Goal: Task Accomplishment & Management: Manage account settings

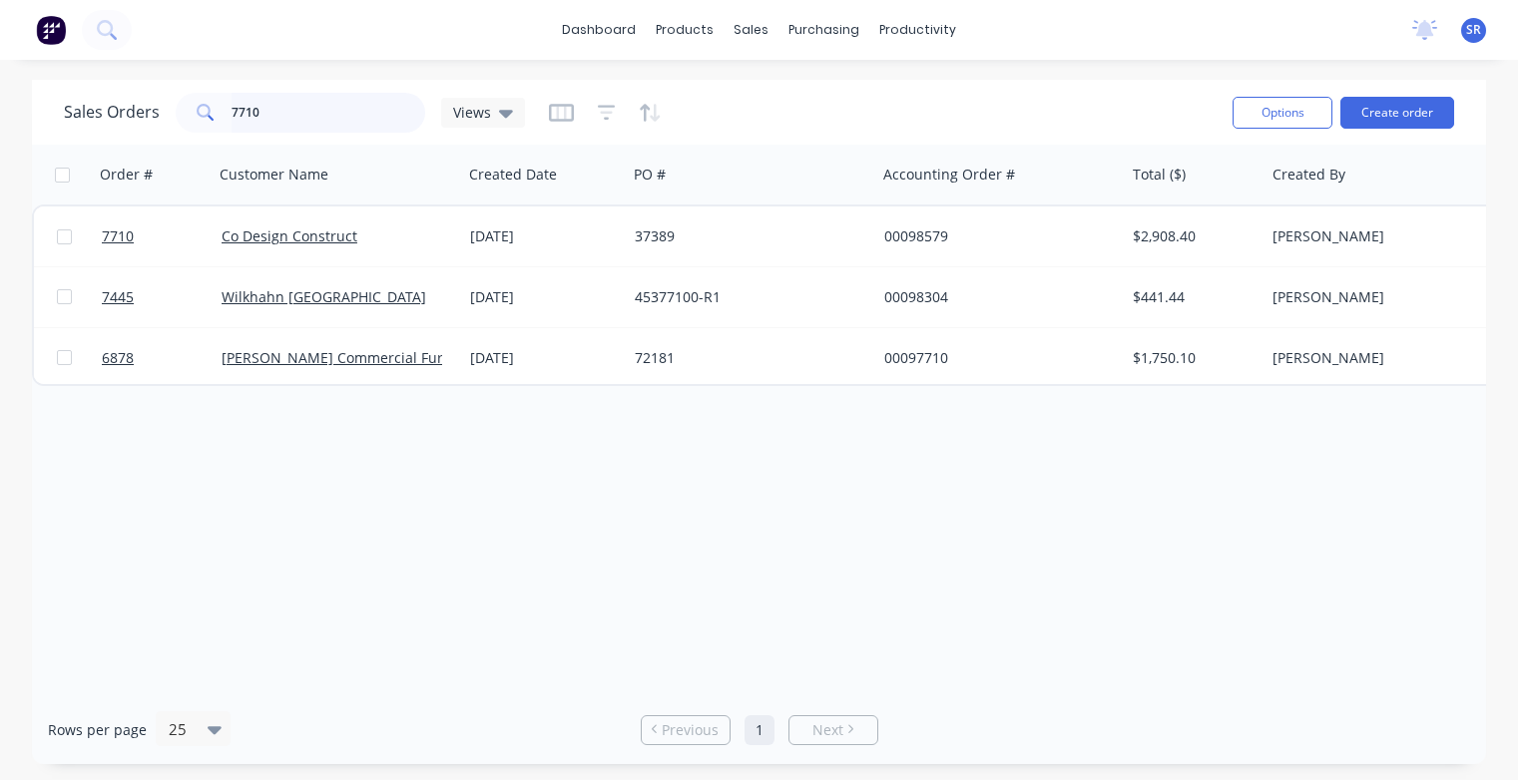
click at [303, 114] on input "7710" at bounding box center [329, 113] width 195 height 40
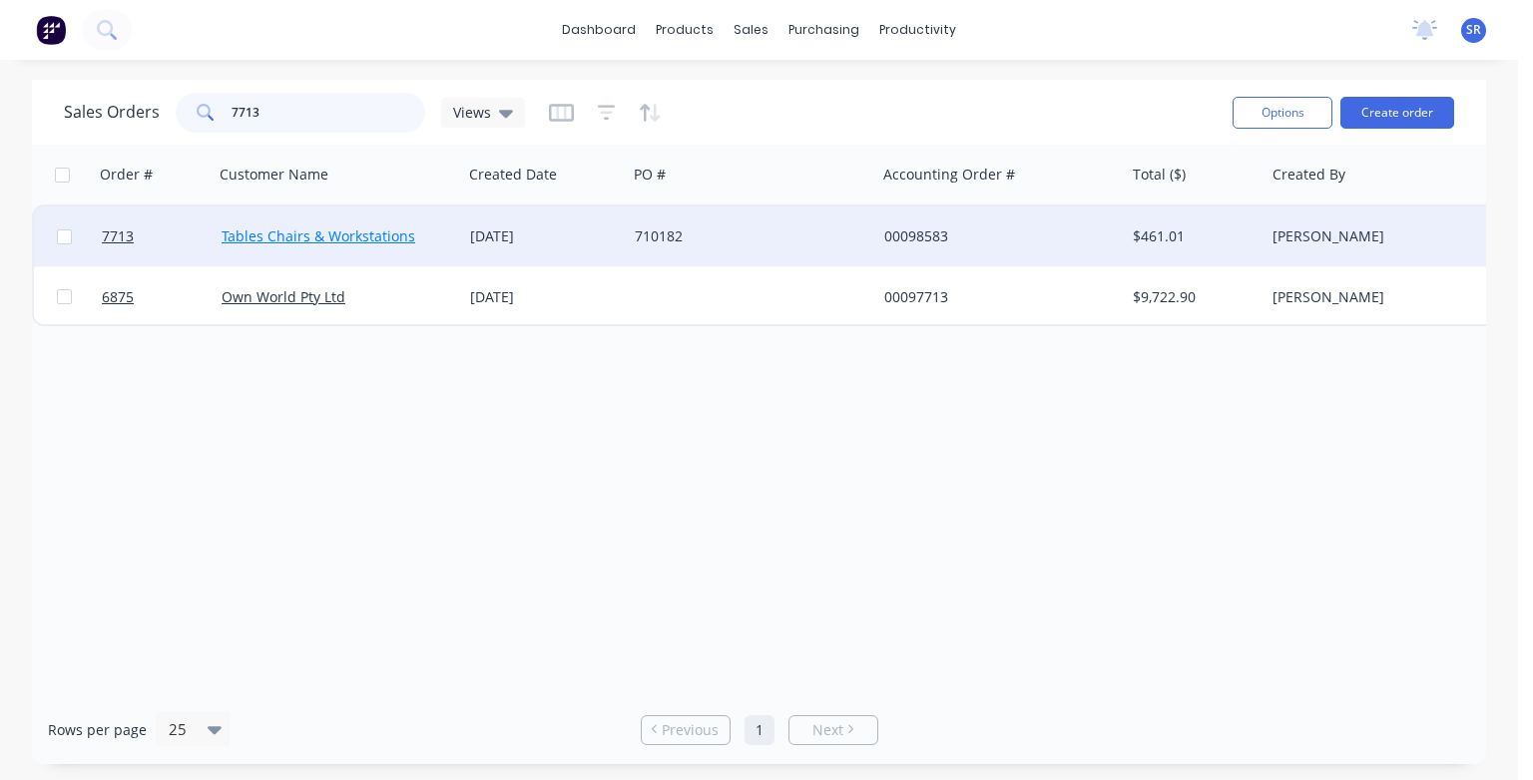
type input "7713"
click at [294, 237] on link "Tables Chairs & Workstations" at bounding box center [319, 236] width 194 height 19
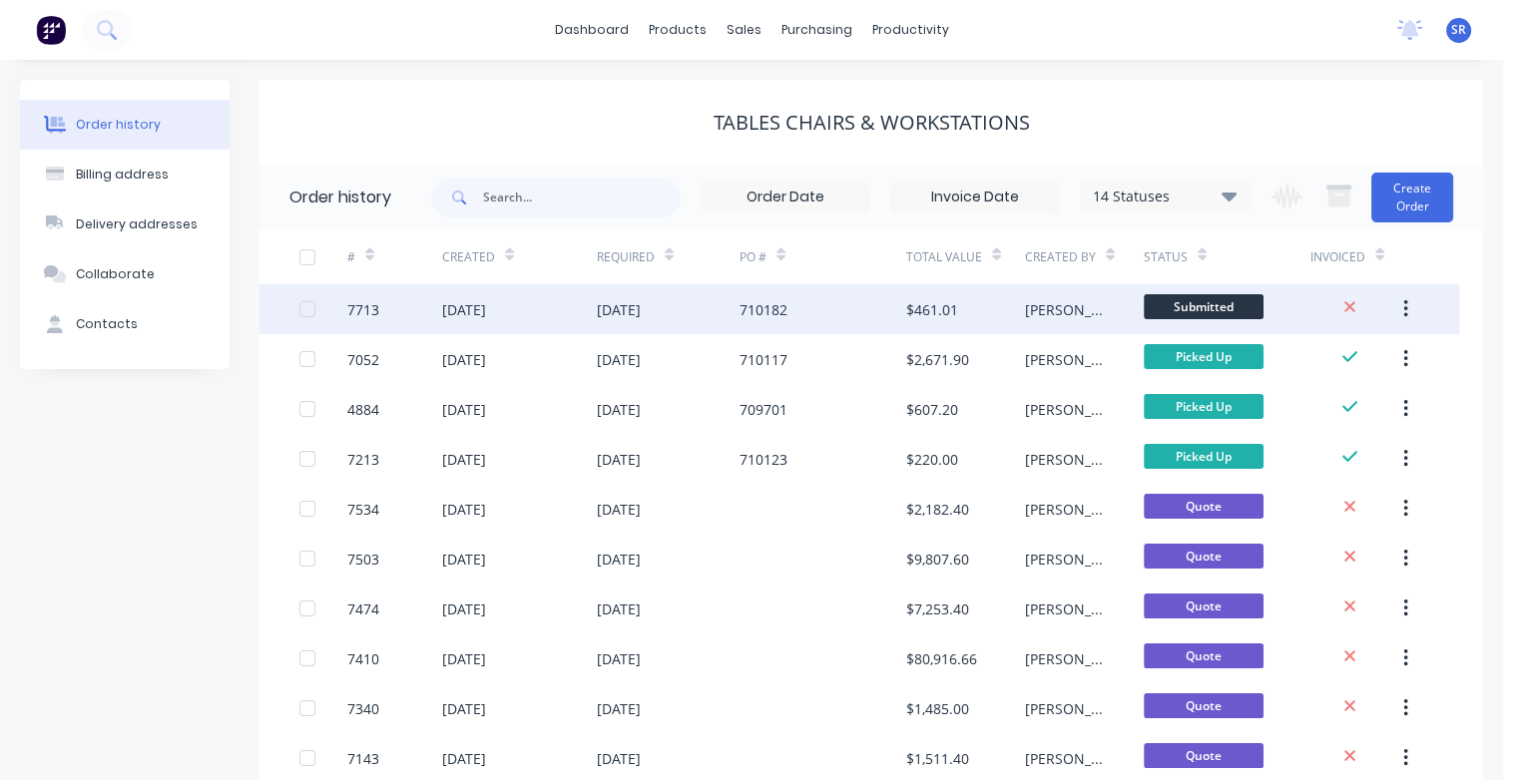
click at [486, 313] on div "[DATE]" at bounding box center [464, 309] width 44 height 21
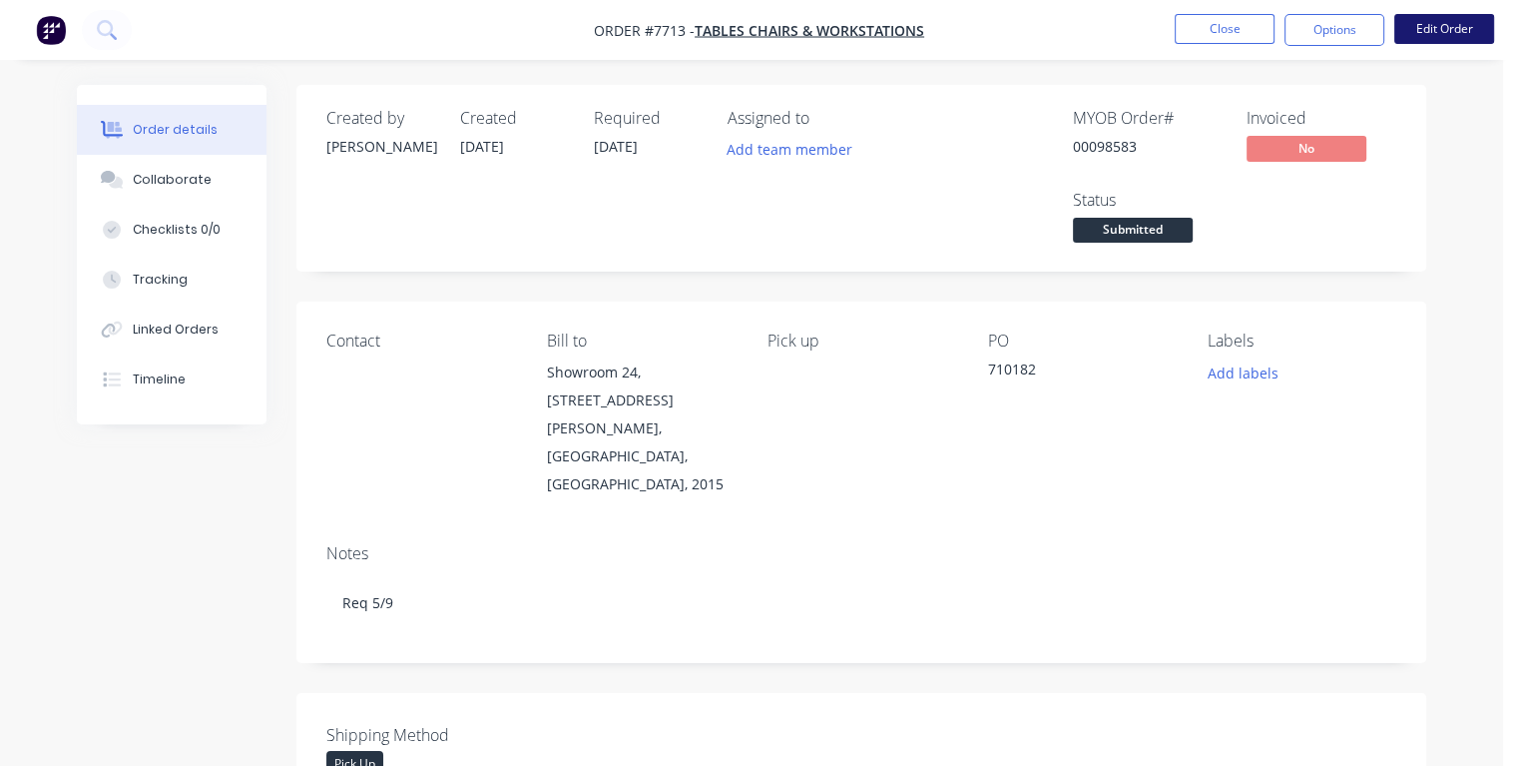
click at [1449, 33] on button "Edit Order" at bounding box center [1444, 29] width 100 height 30
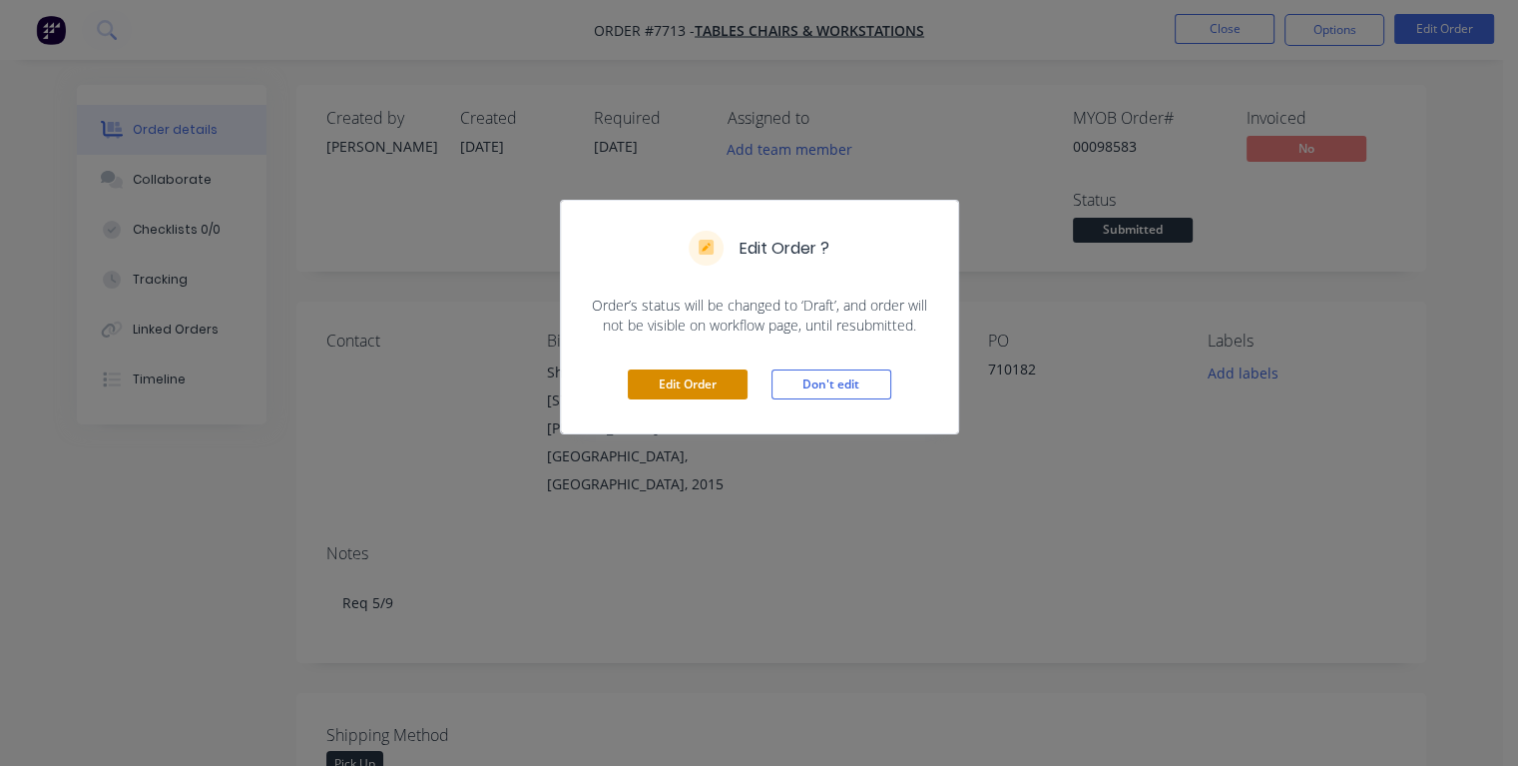
click at [722, 377] on button "Edit Order" at bounding box center [688, 384] width 120 height 30
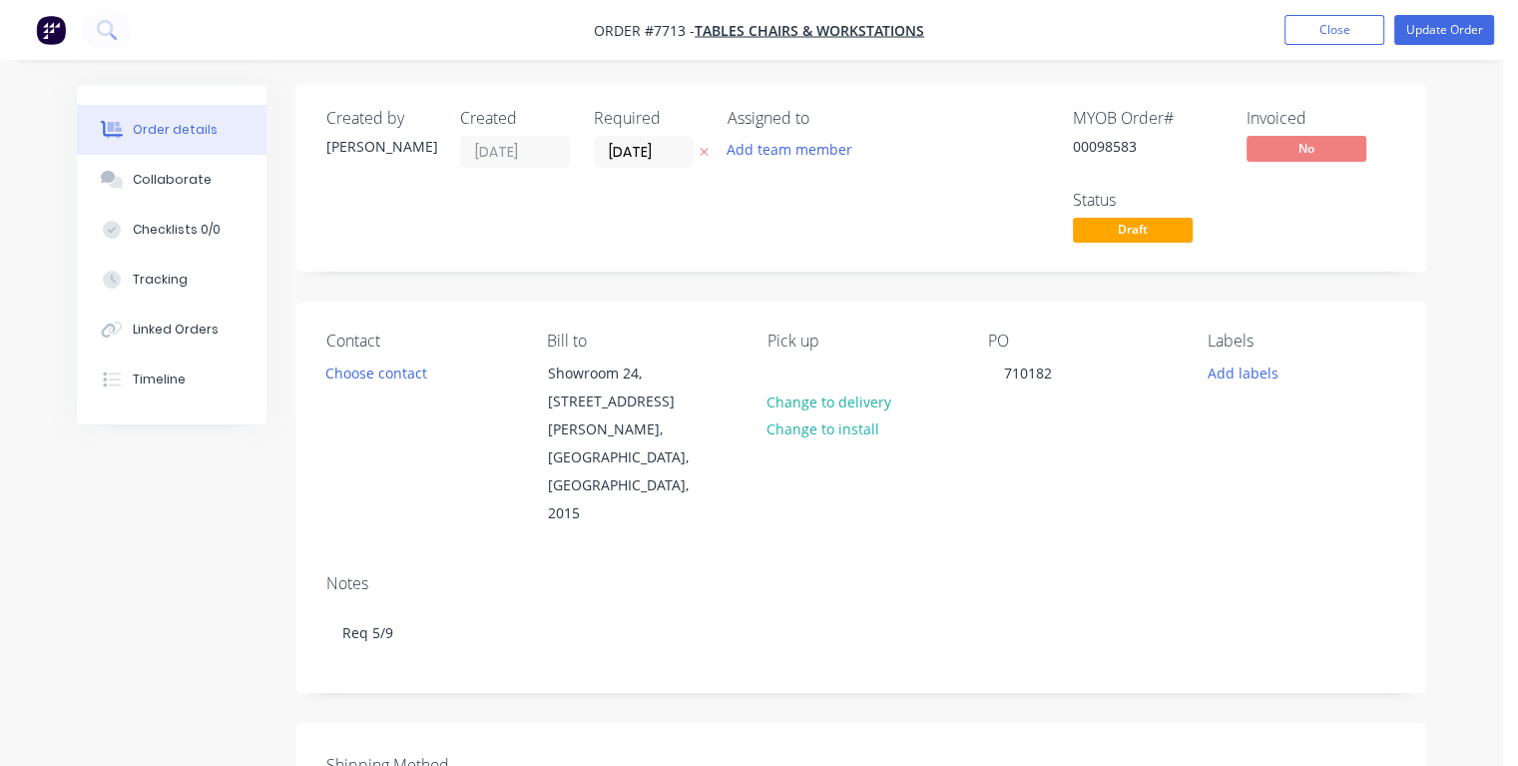
drag, startPoint x: 672, startPoint y: 154, endPoint x: 581, endPoint y: 158, distance: 90.9
click at [581, 158] on div "Created by [PERSON_NAME] Created [DATE] Required [DATE] Assigned to Add team me…" at bounding box center [626, 178] width 601 height 139
type input "[DATE]"
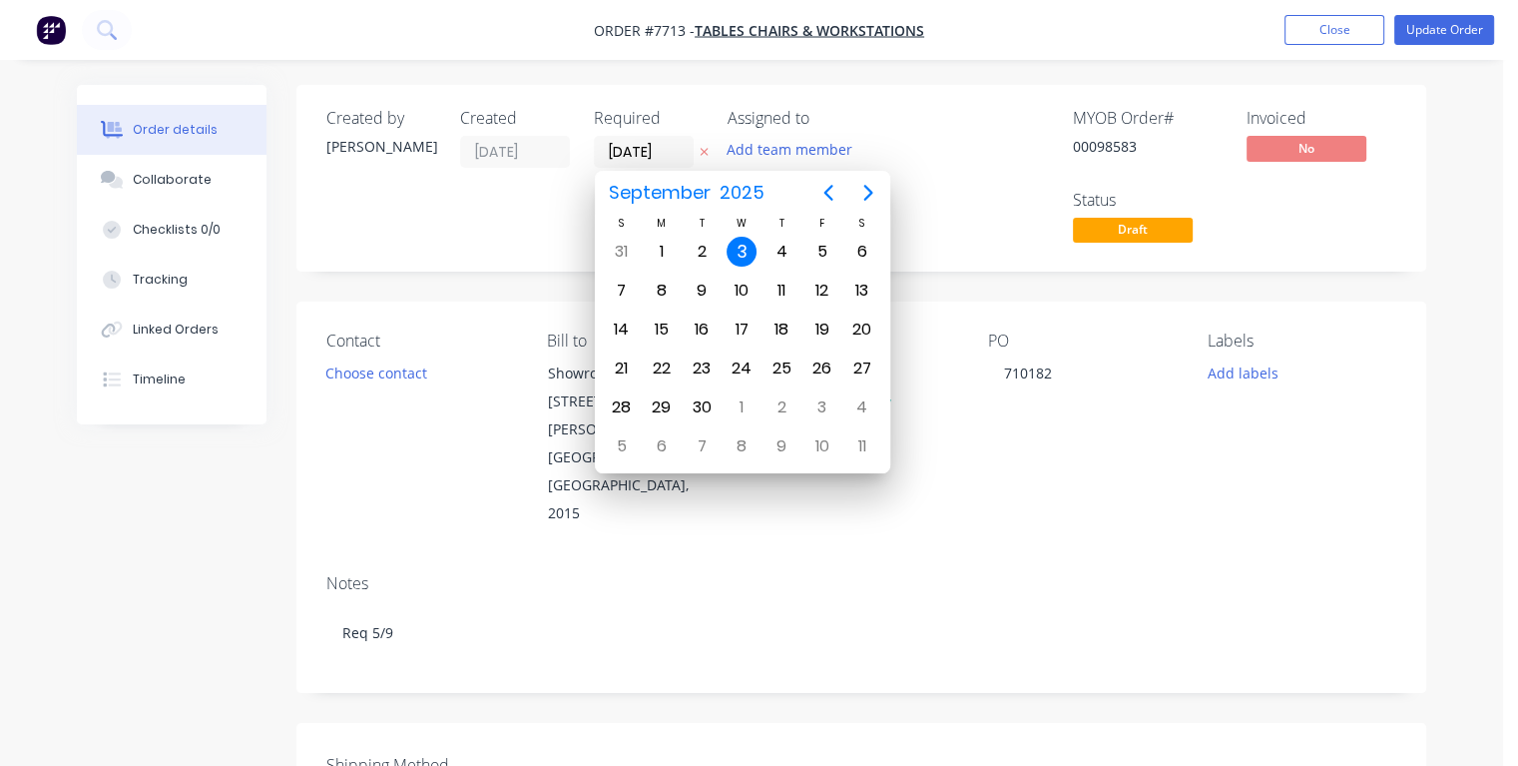
click at [744, 250] on div "3" at bounding box center [742, 252] width 30 height 30
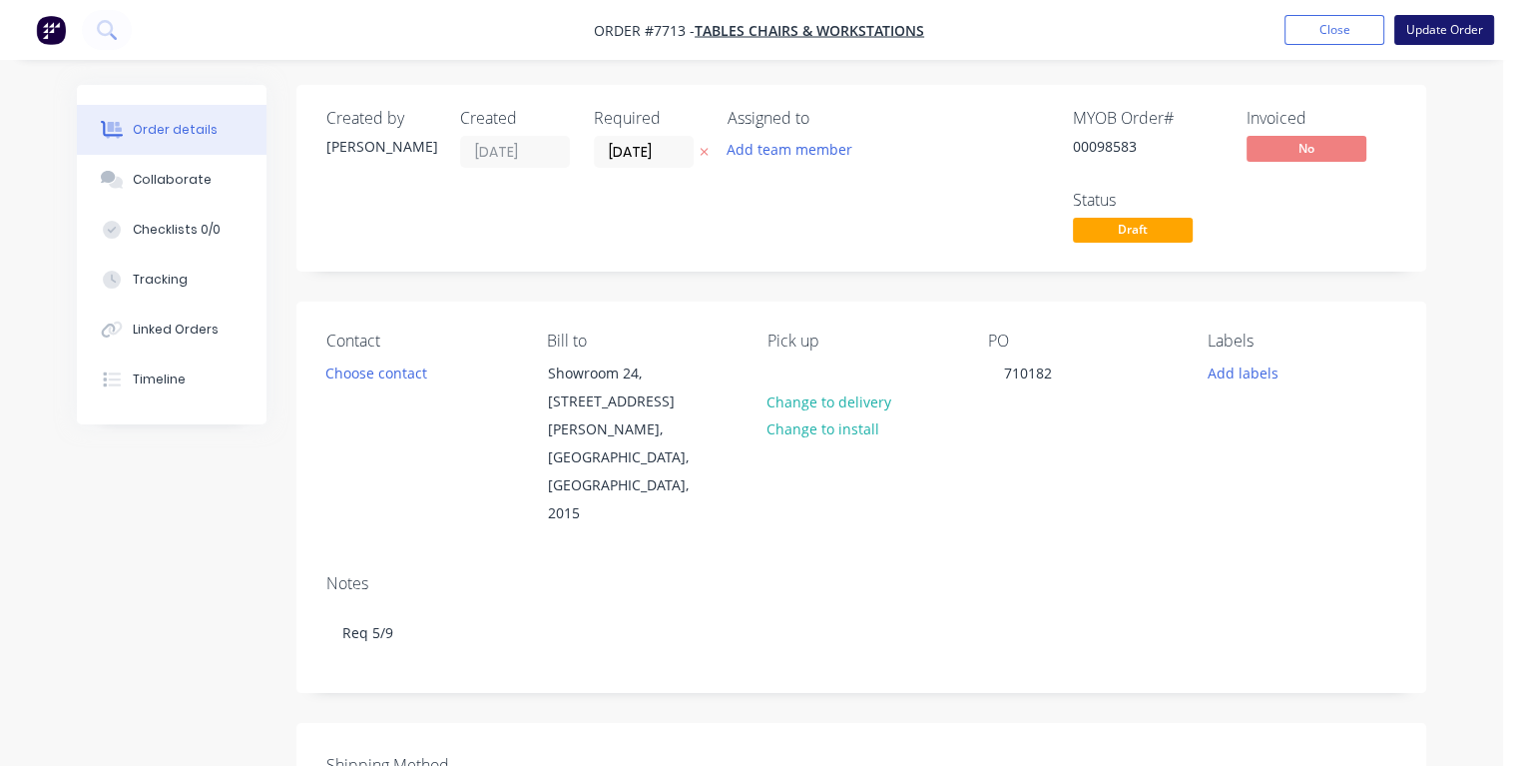
click at [1413, 34] on button "Update Order" at bounding box center [1444, 30] width 100 height 30
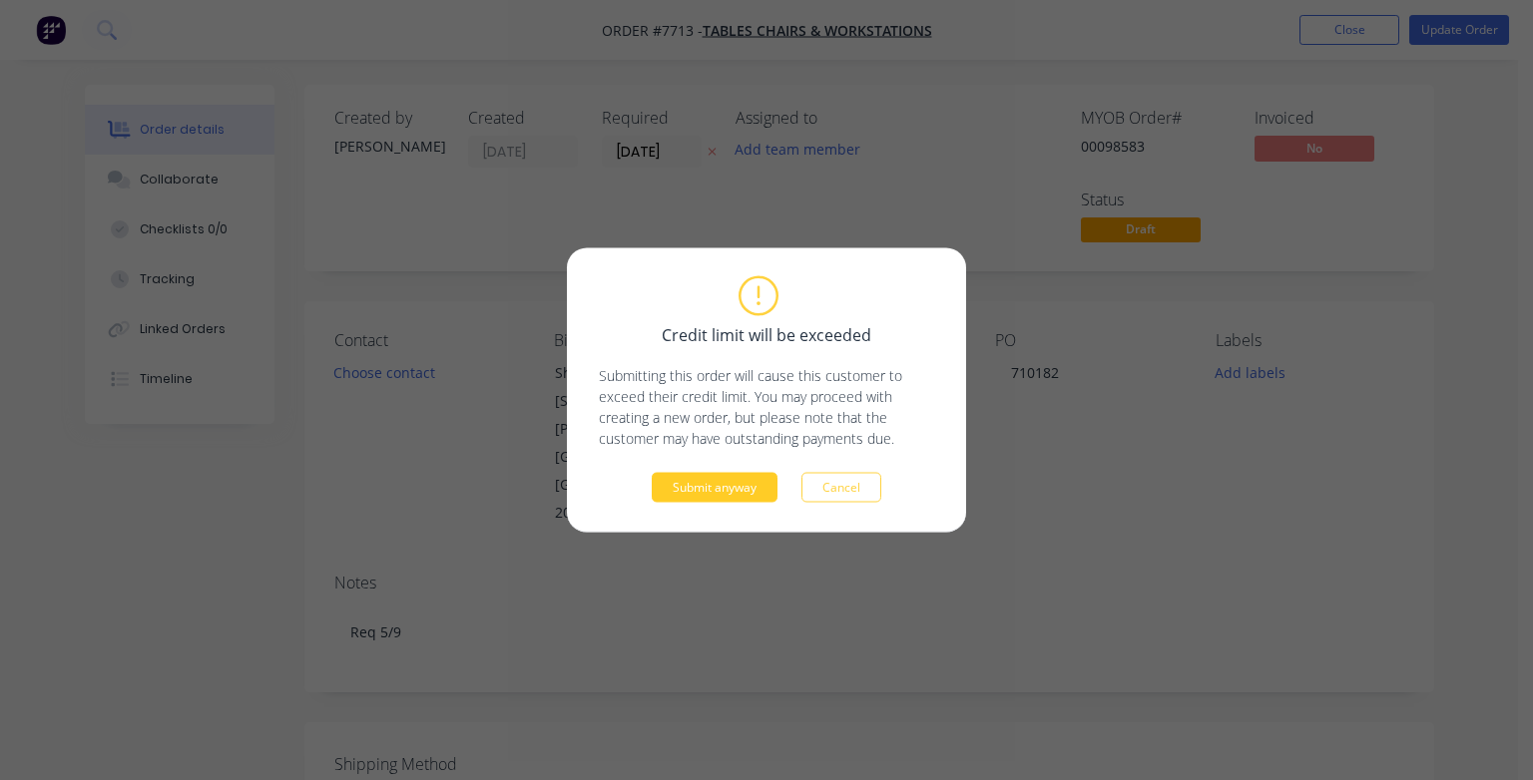
click at [727, 480] on button "Submit anyway" at bounding box center [715, 488] width 126 height 30
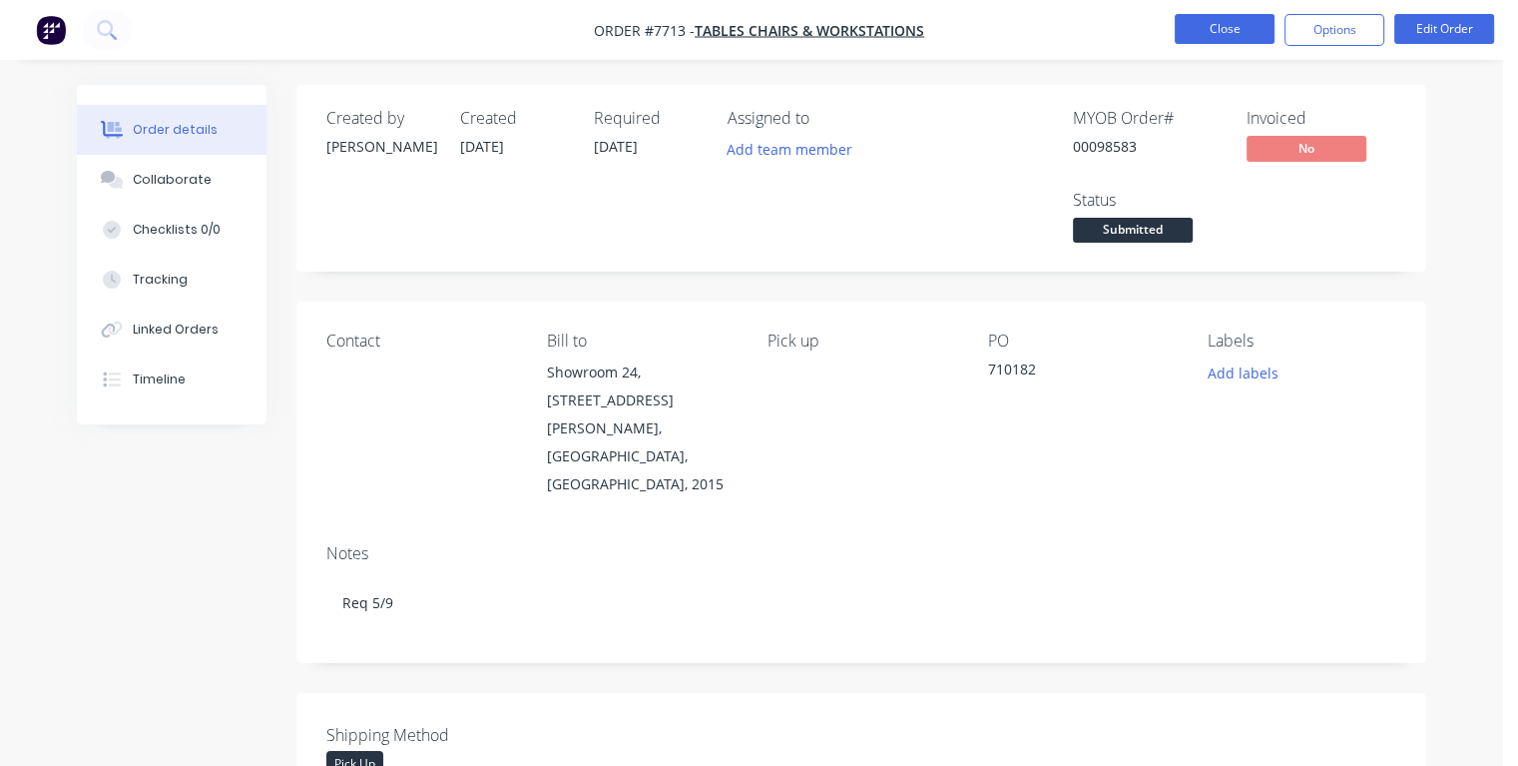
click at [1233, 30] on button "Close" at bounding box center [1225, 29] width 100 height 30
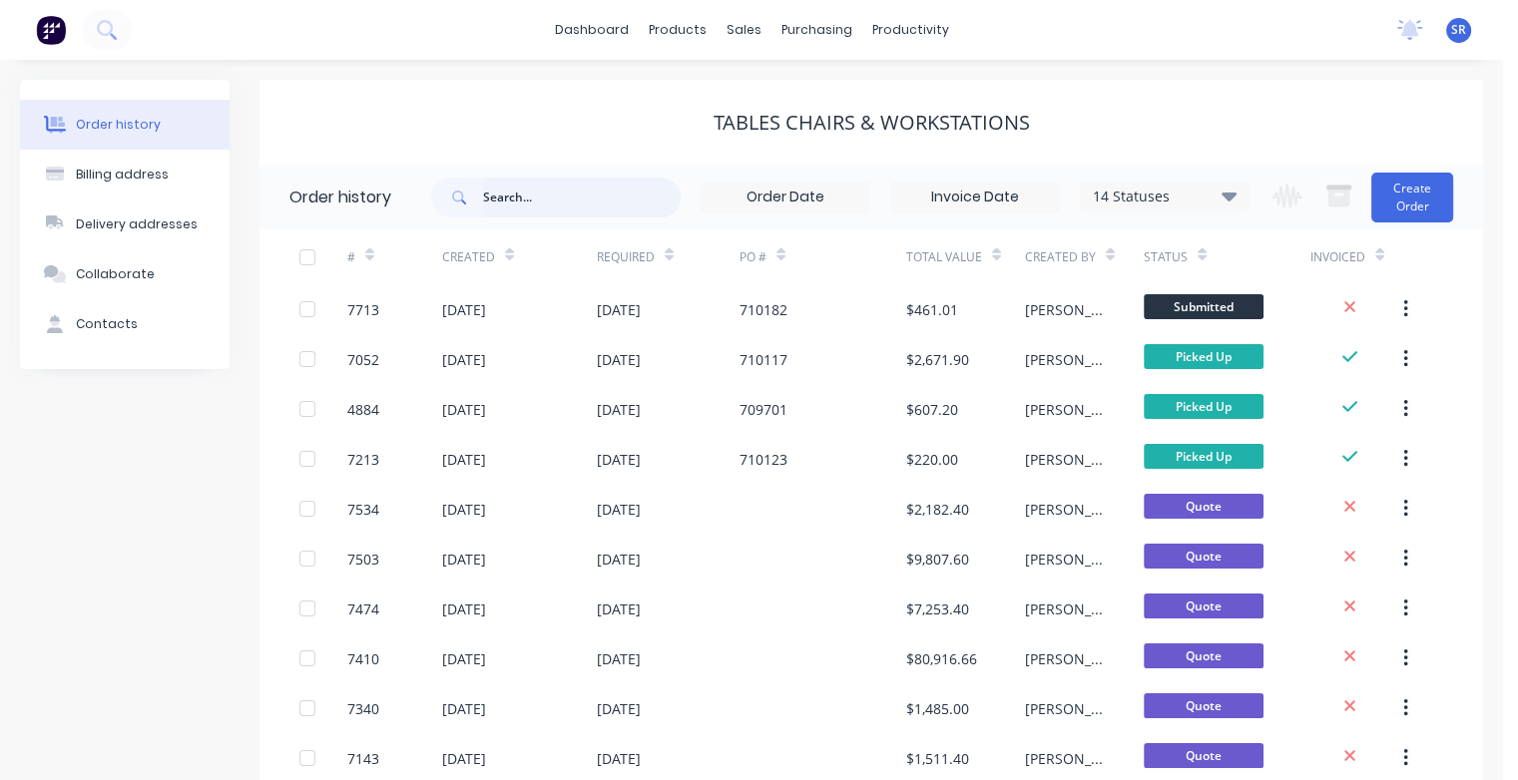
click at [509, 198] on input "text" at bounding box center [582, 198] width 198 height 40
type input "98536"
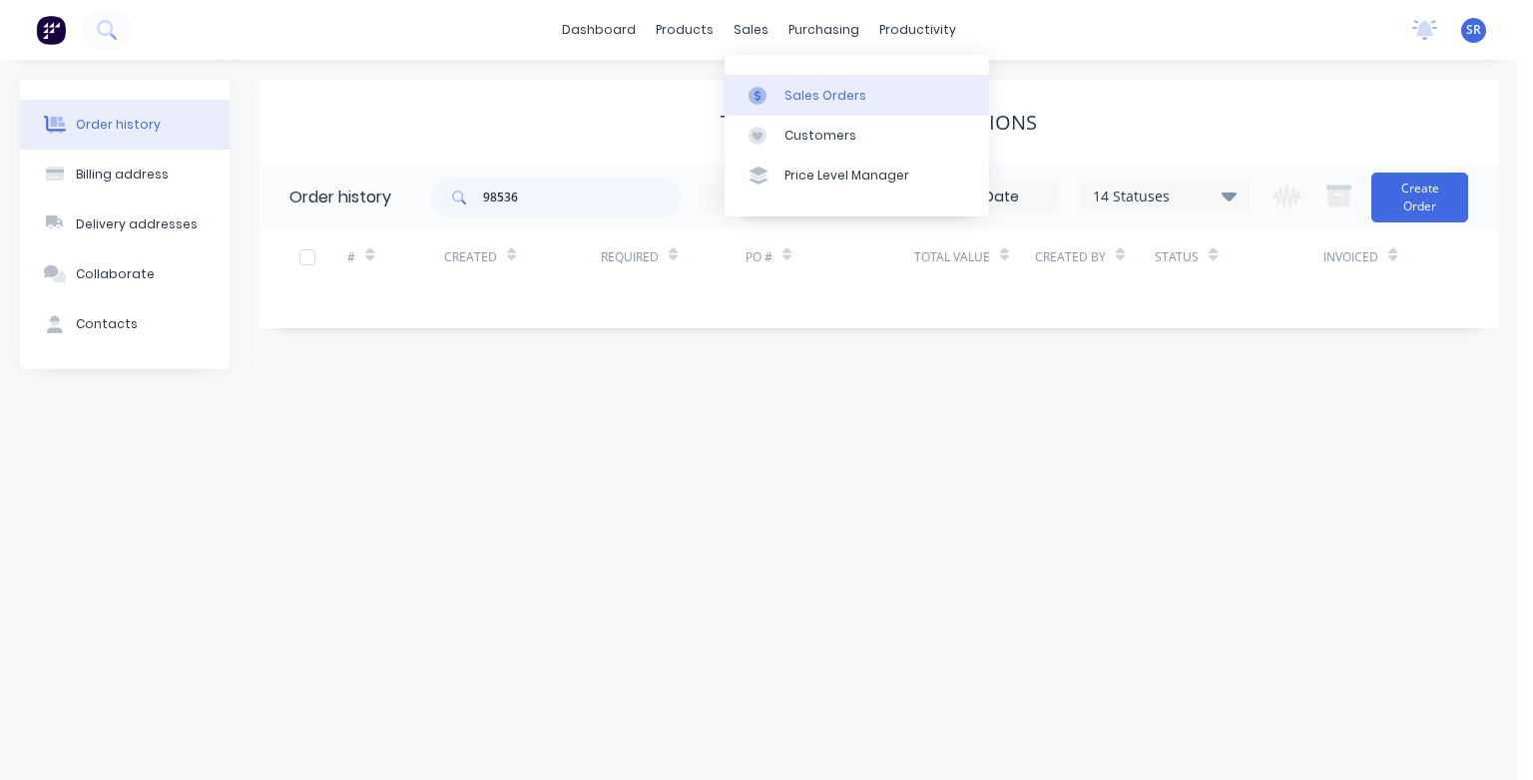
click at [797, 93] on div "Sales Orders" at bounding box center [825, 96] width 82 height 18
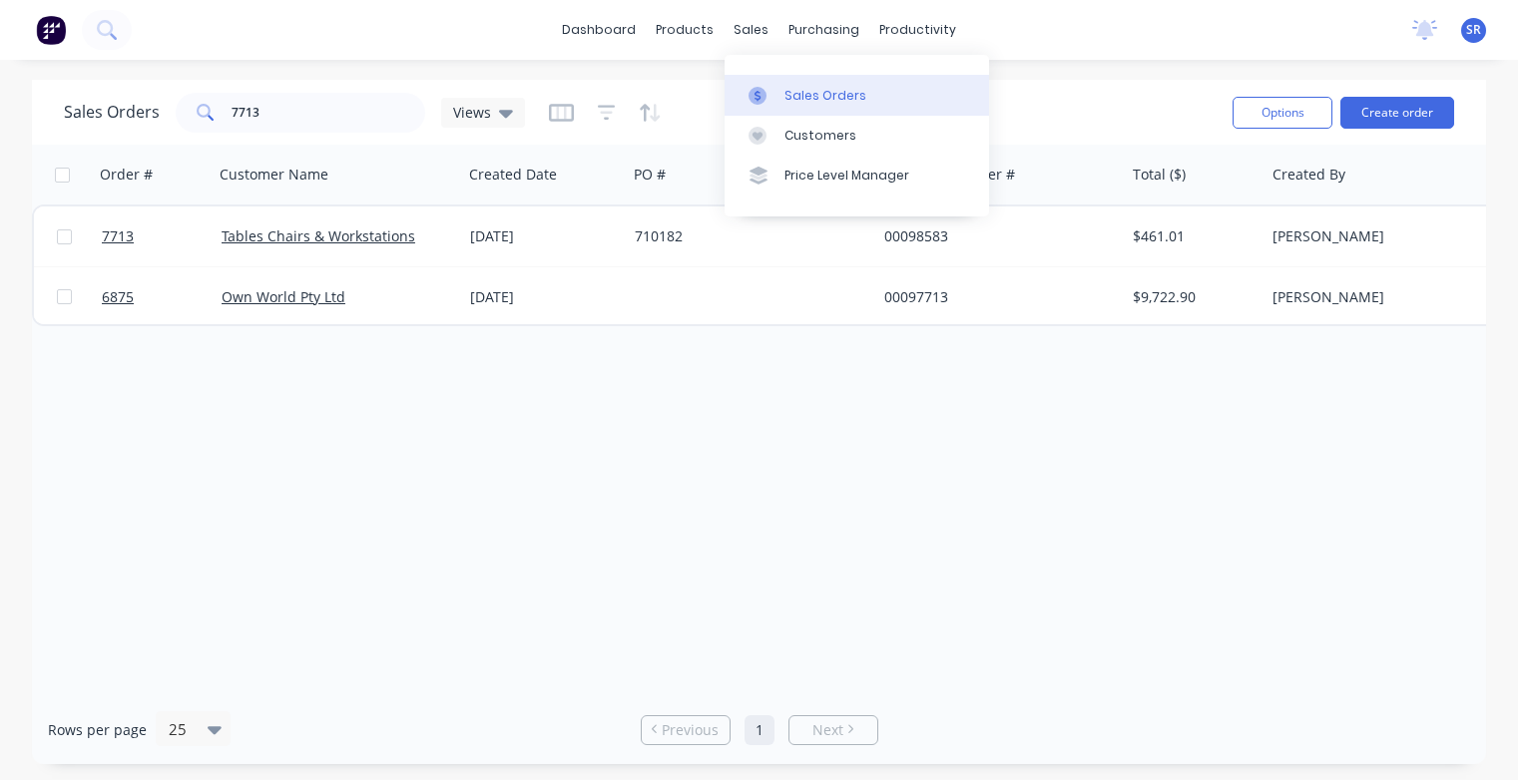
click at [786, 92] on div "Sales Orders" at bounding box center [825, 96] width 82 height 18
drag, startPoint x: 281, startPoint y: 114, endPoint x: 173, endPoint y: 114, distance: 108.8
click at [176, 114] on div "7713" at bounding box center [301, 113] width 250 height 40
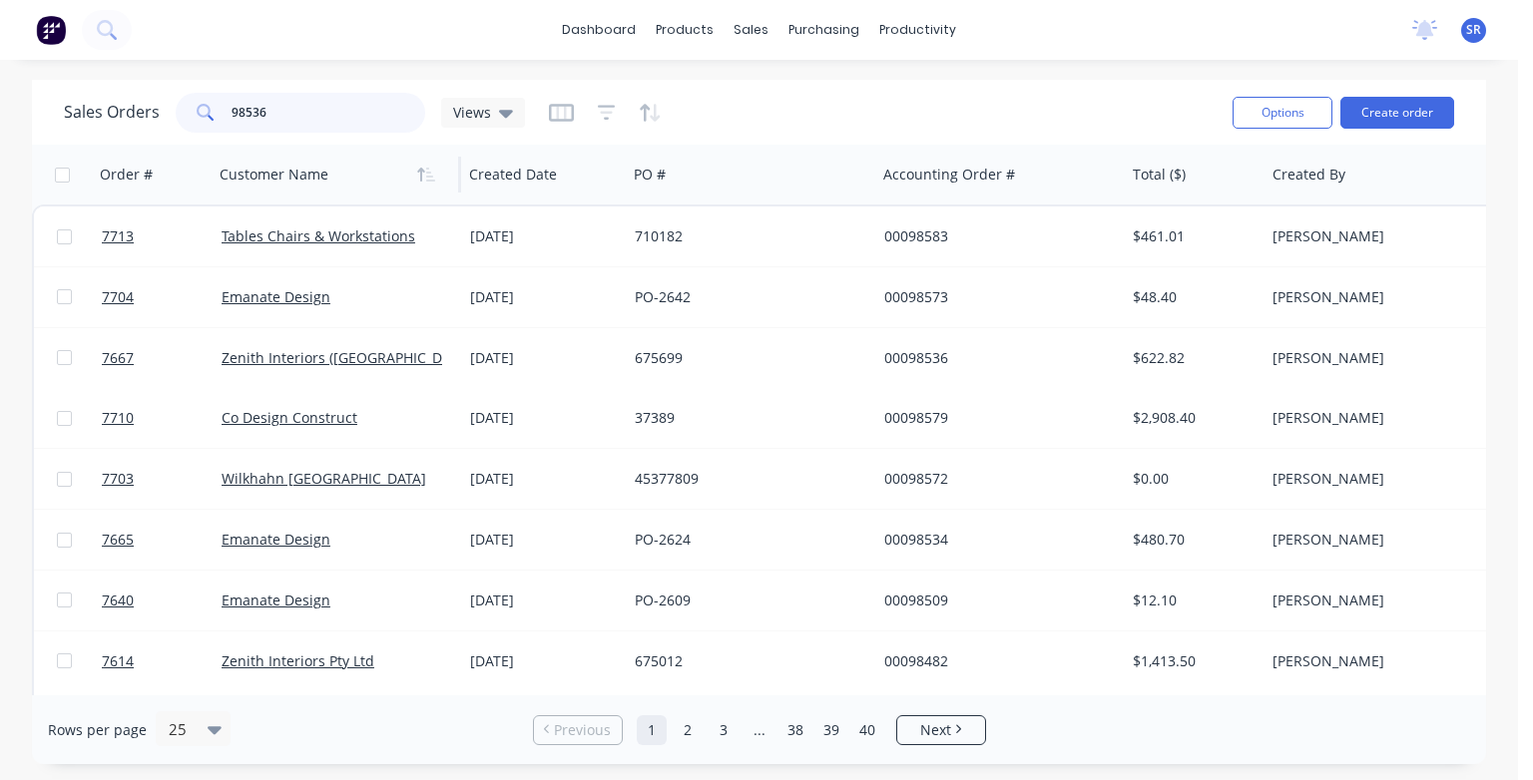
type input "98536"
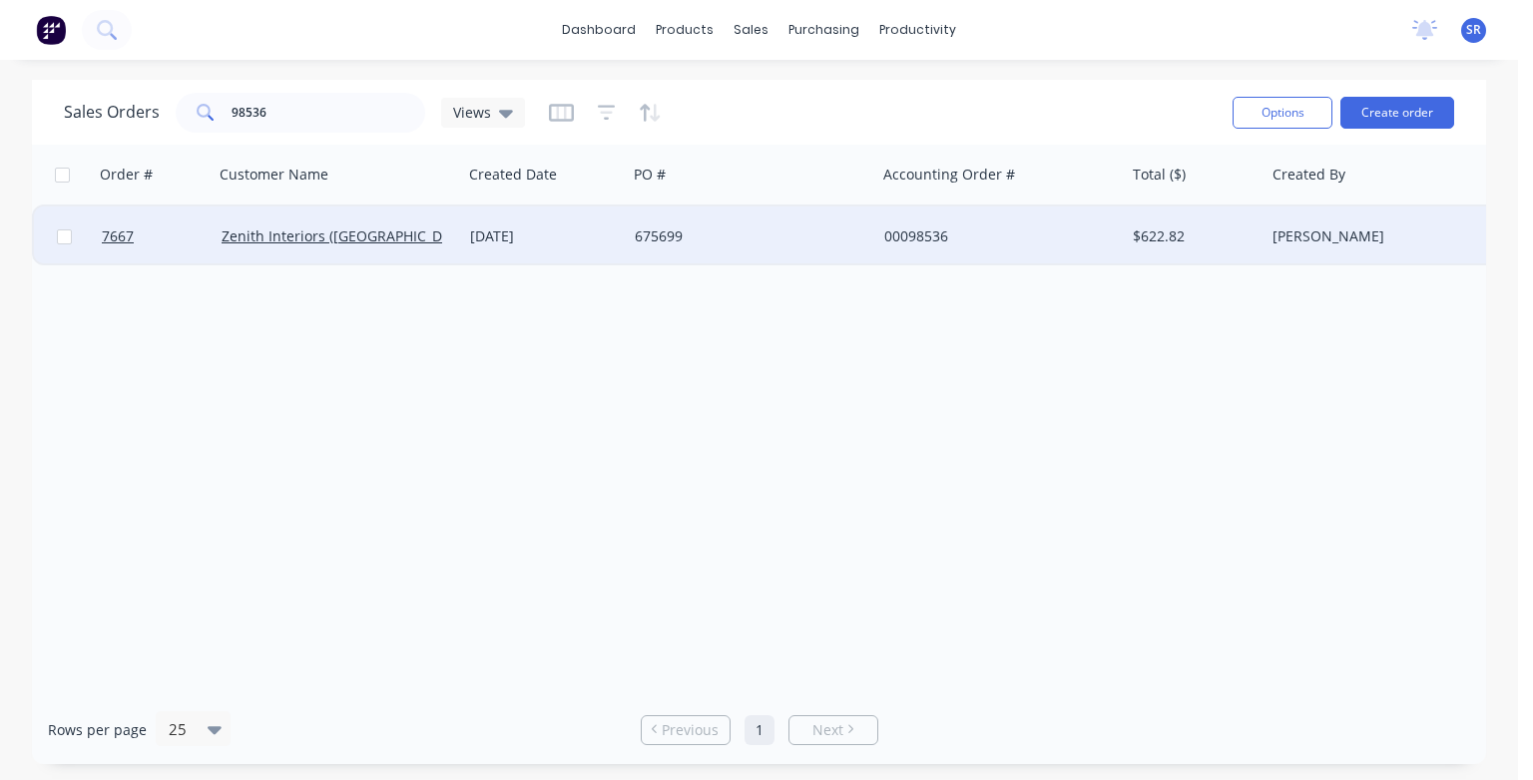
click at [342, 246] on div "Zenith Interiors ([GEOGRAPHIC_DATA]) Pty Ltd" at bounding box center [333, 237] width 222 height 20
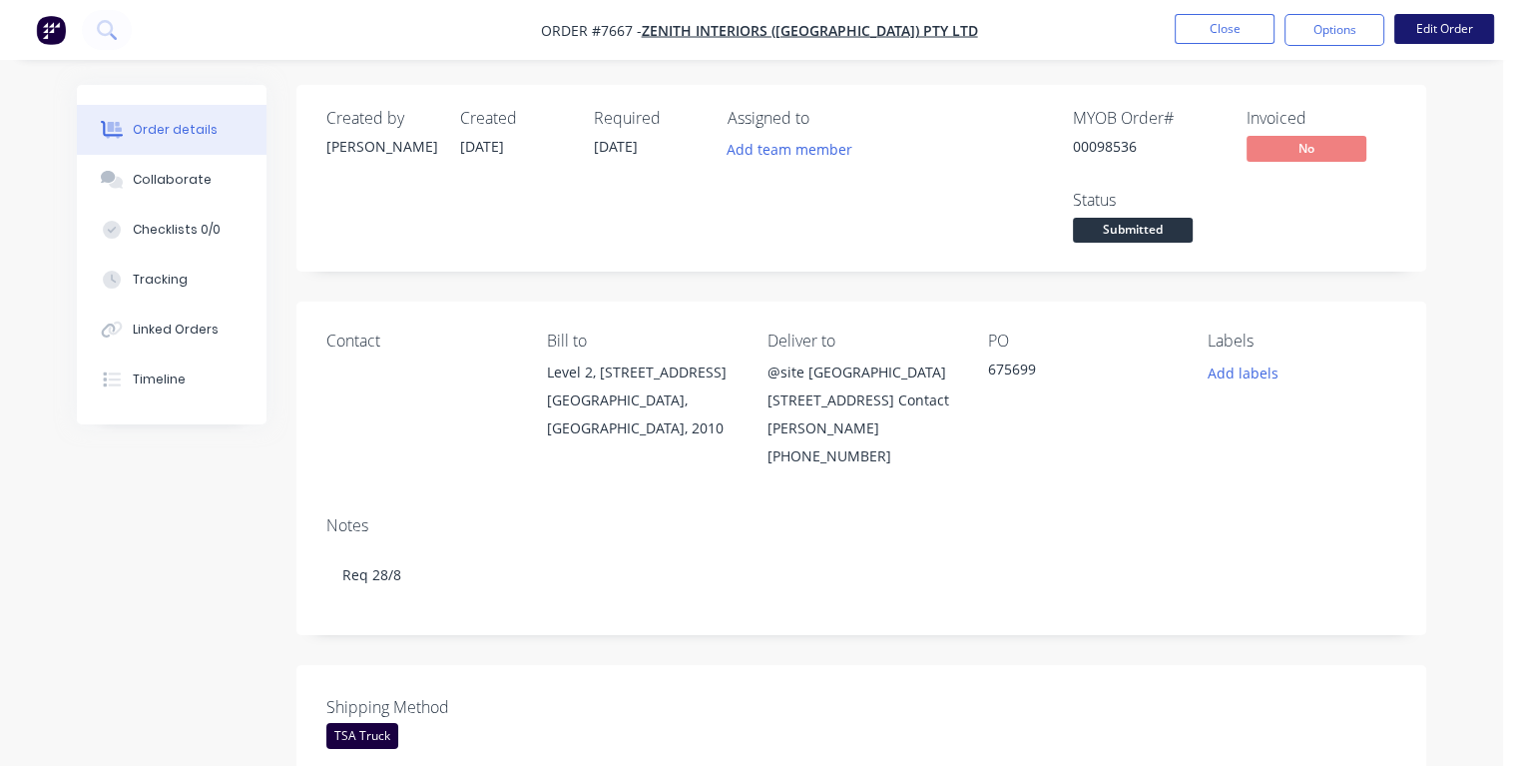
click at [1409, 36] on button "Edit Order" at bounding box center [1444, 29] width 100 height 30
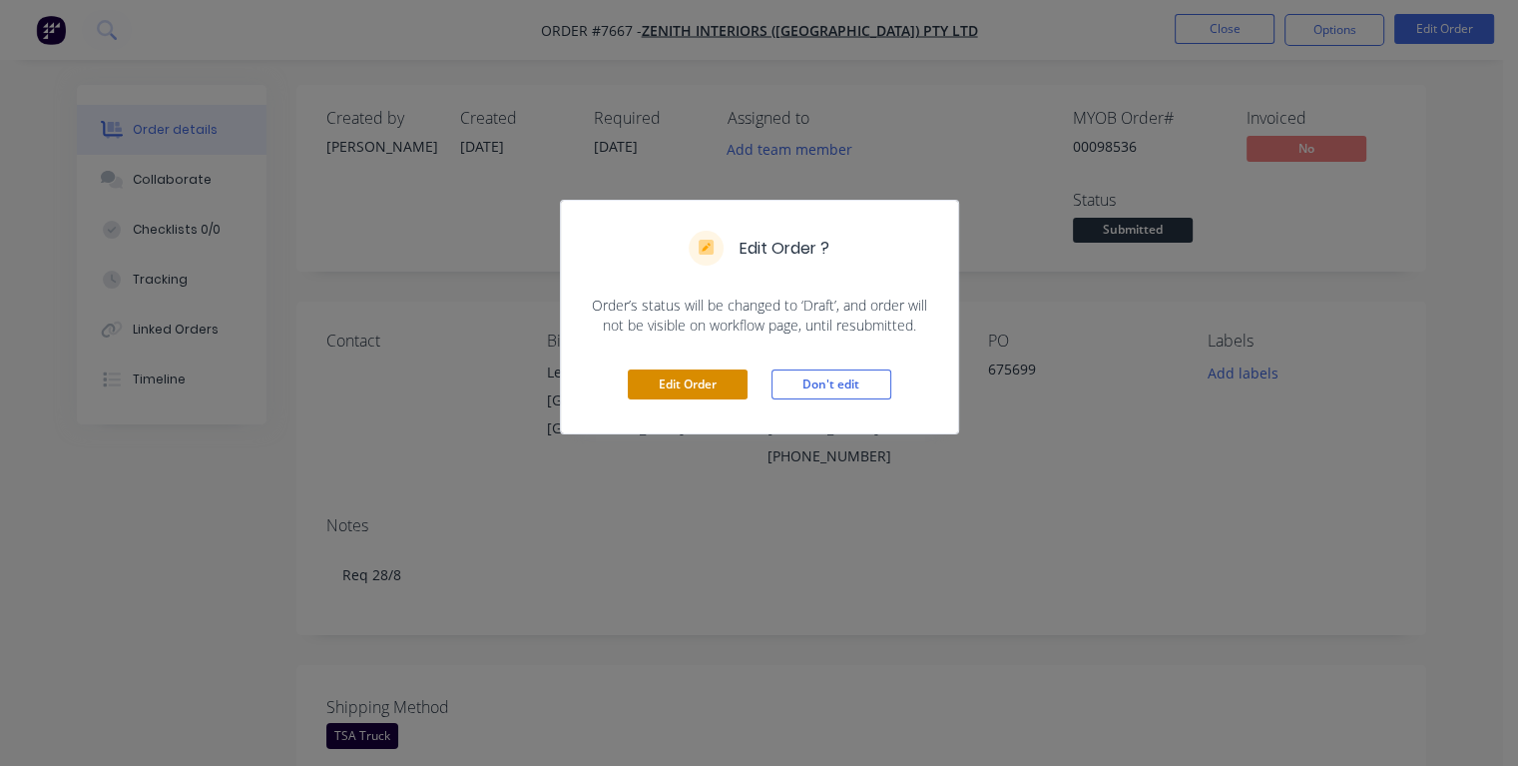
click at [725, 380] on button "Edit Order" at bounding box center [688, 384] width 120 height 30
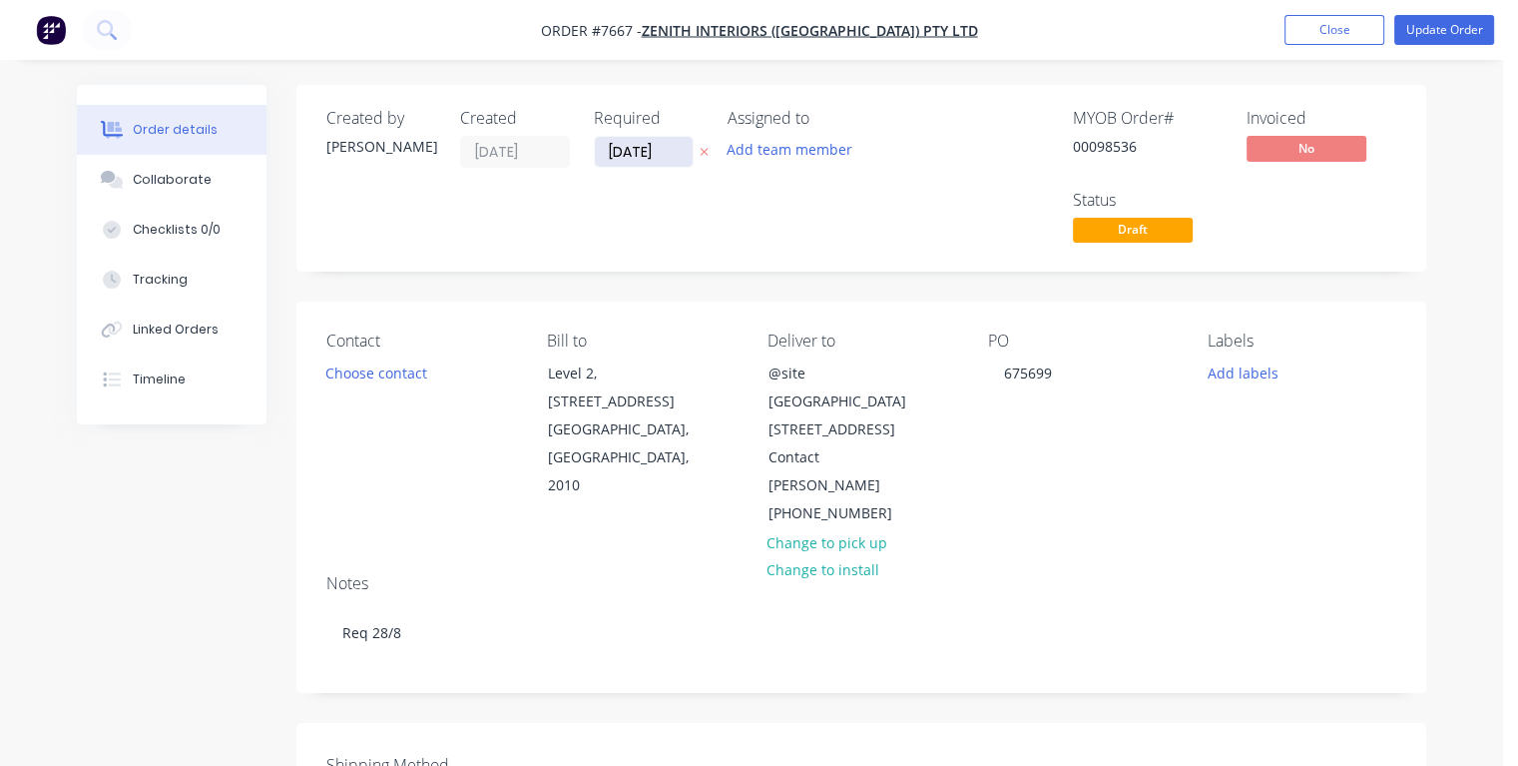
drag, startPoint x: 663, startPoint y: 152, endPoint x: 602, endPoint y: 157, distance: 61.1
click at [602, 157] on input "[DATE]" at bounding box center [644, 152] width 98 height 30
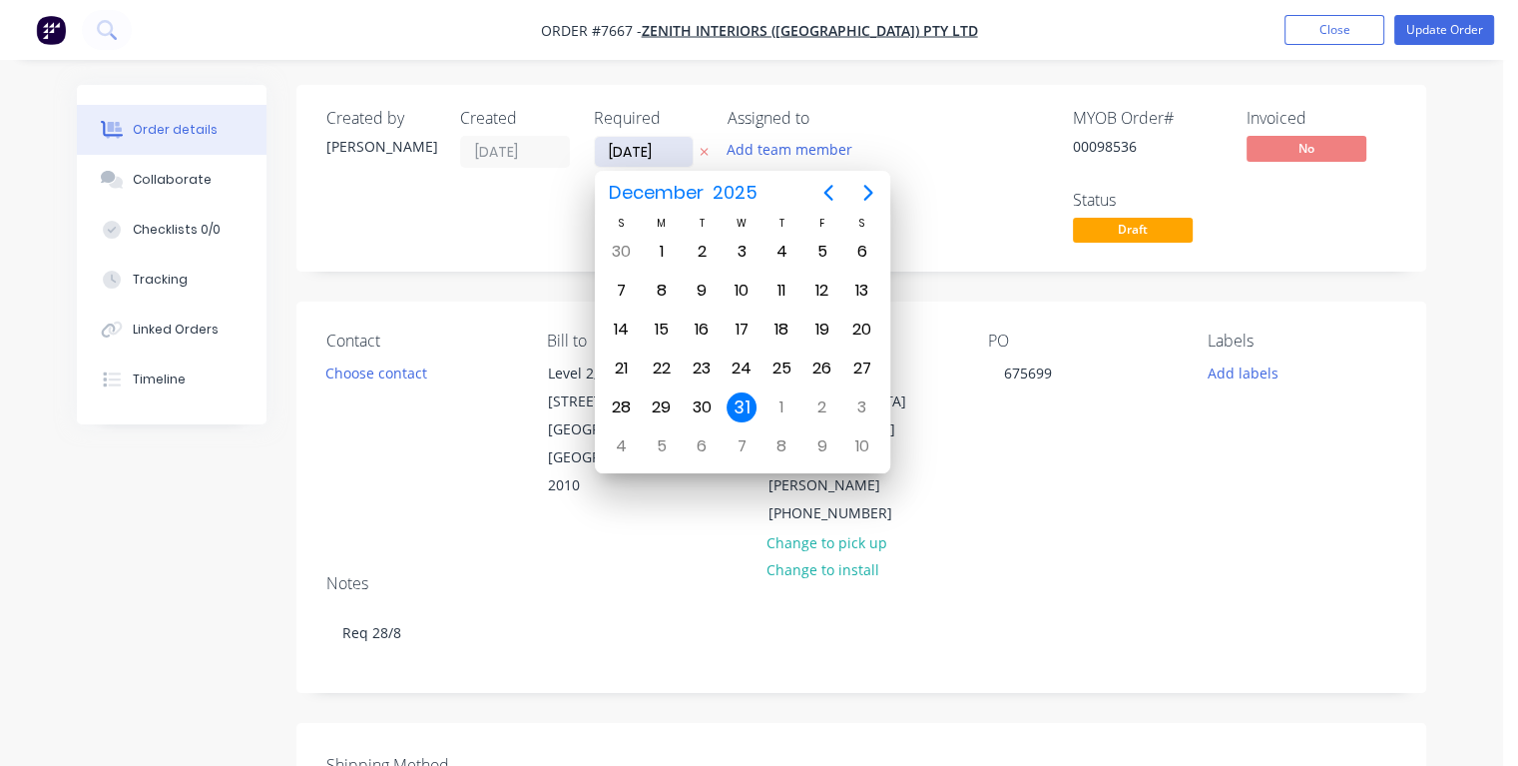
type input "[DATE]"
click at [783, 401] on div "28" at bounding box center [782, 407] width 30 height 30
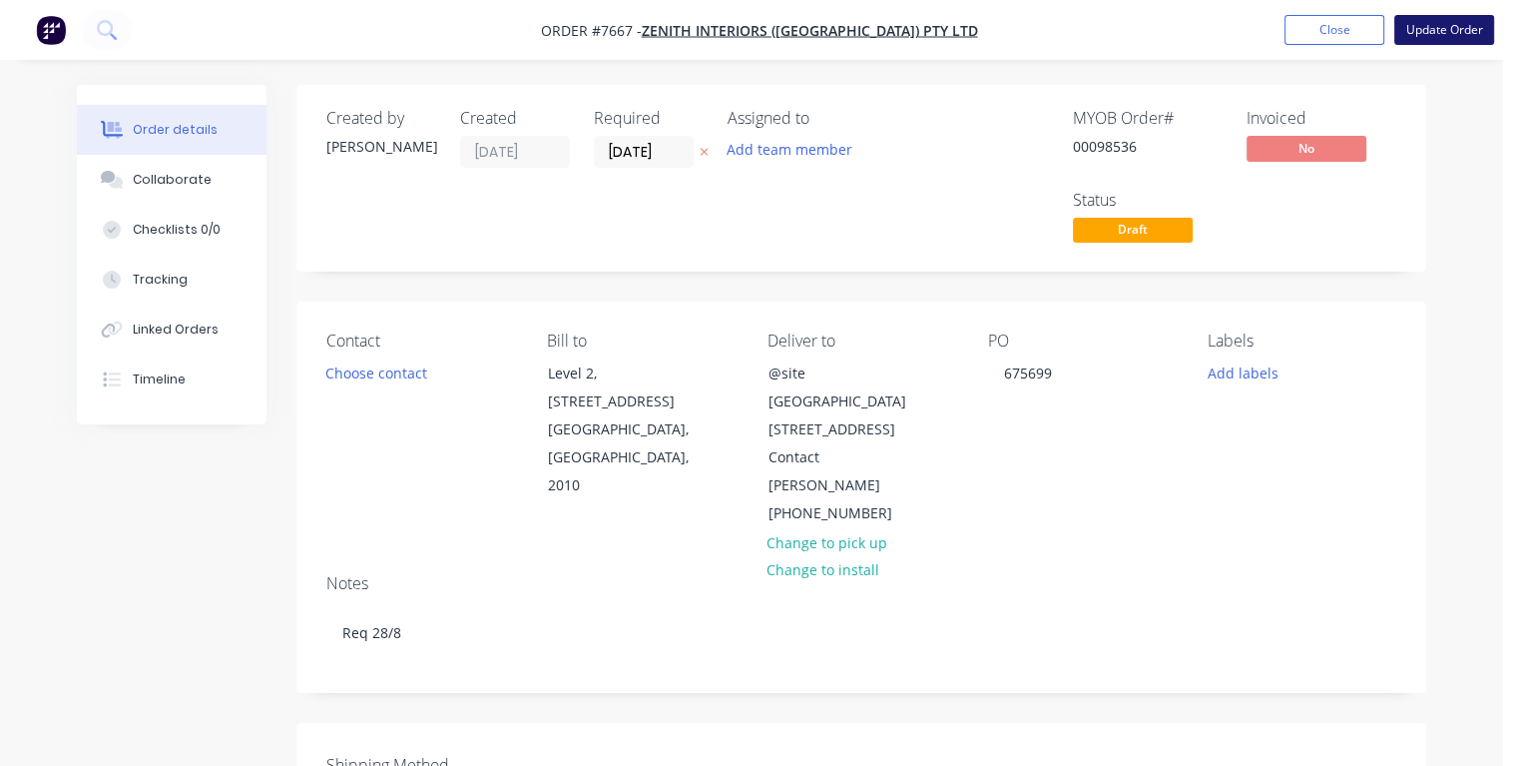
click at [1444, 33] on button "Update Order" at bounding box center [1444, 30] width 100 height 30
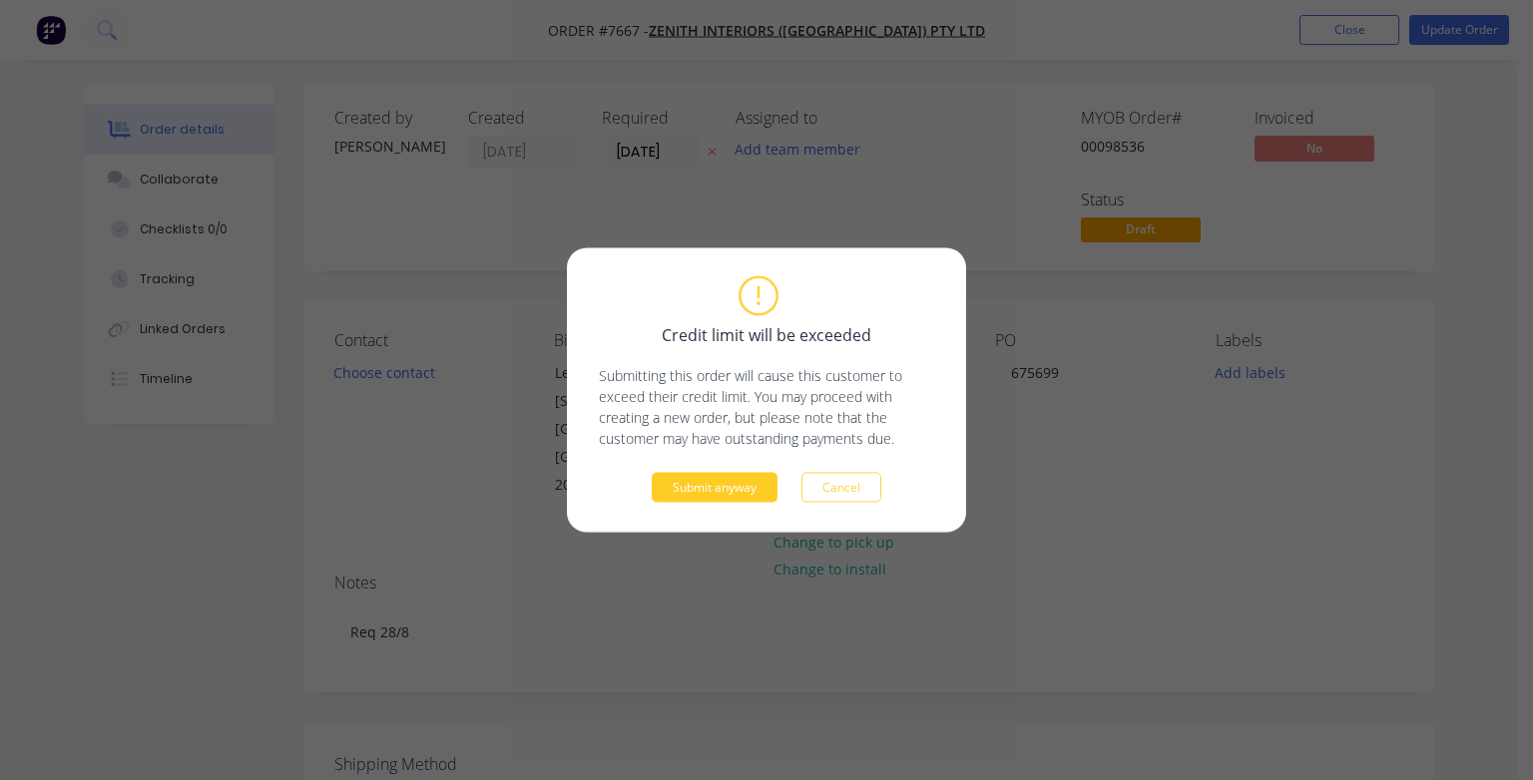
click at [720, 477] on button "Submit anyway" at bounding box center [715, 488] width 126 height 30
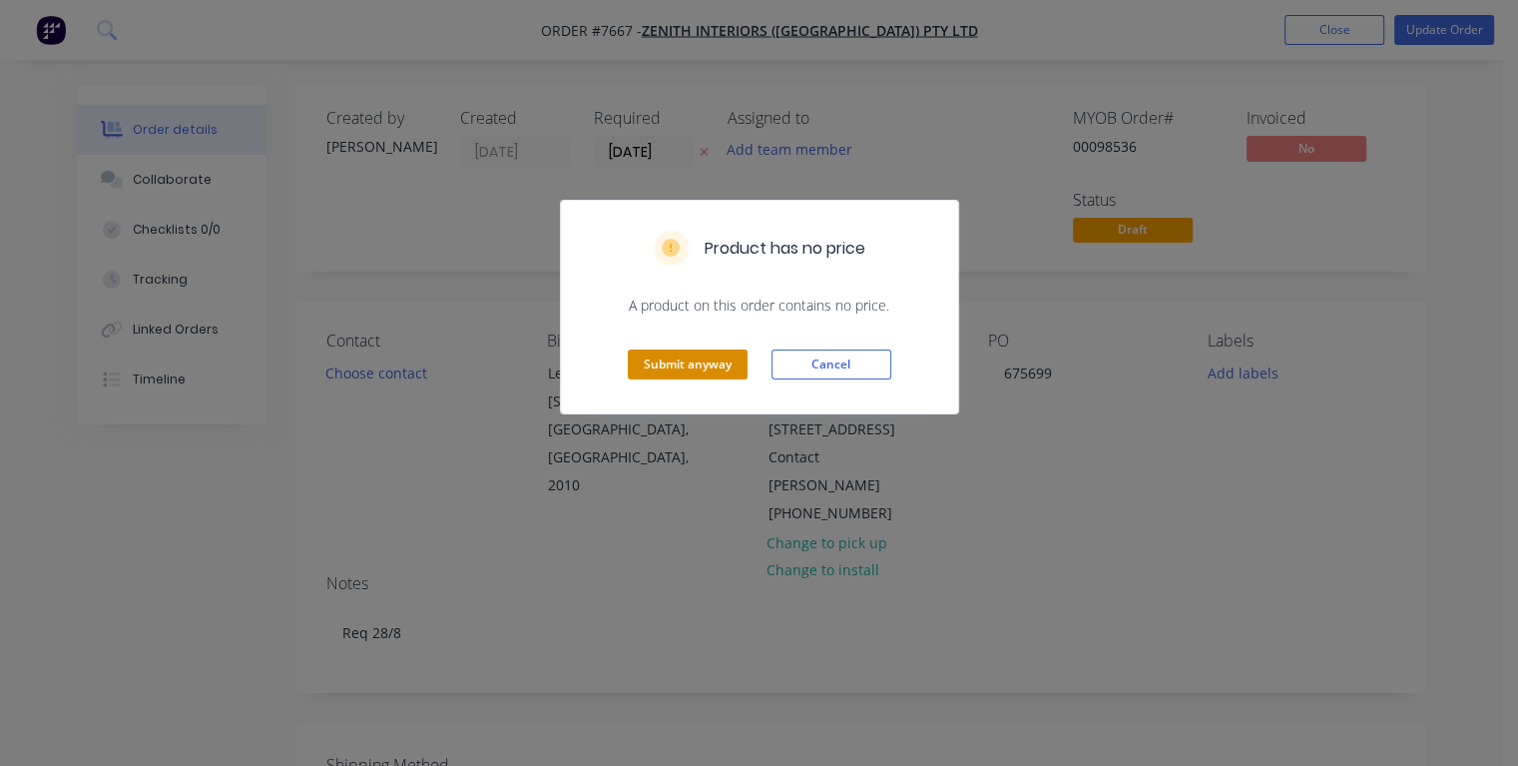
click at [675, 361] on button "Submit anyway" at bounding box center [688, 364] width 120 height 30
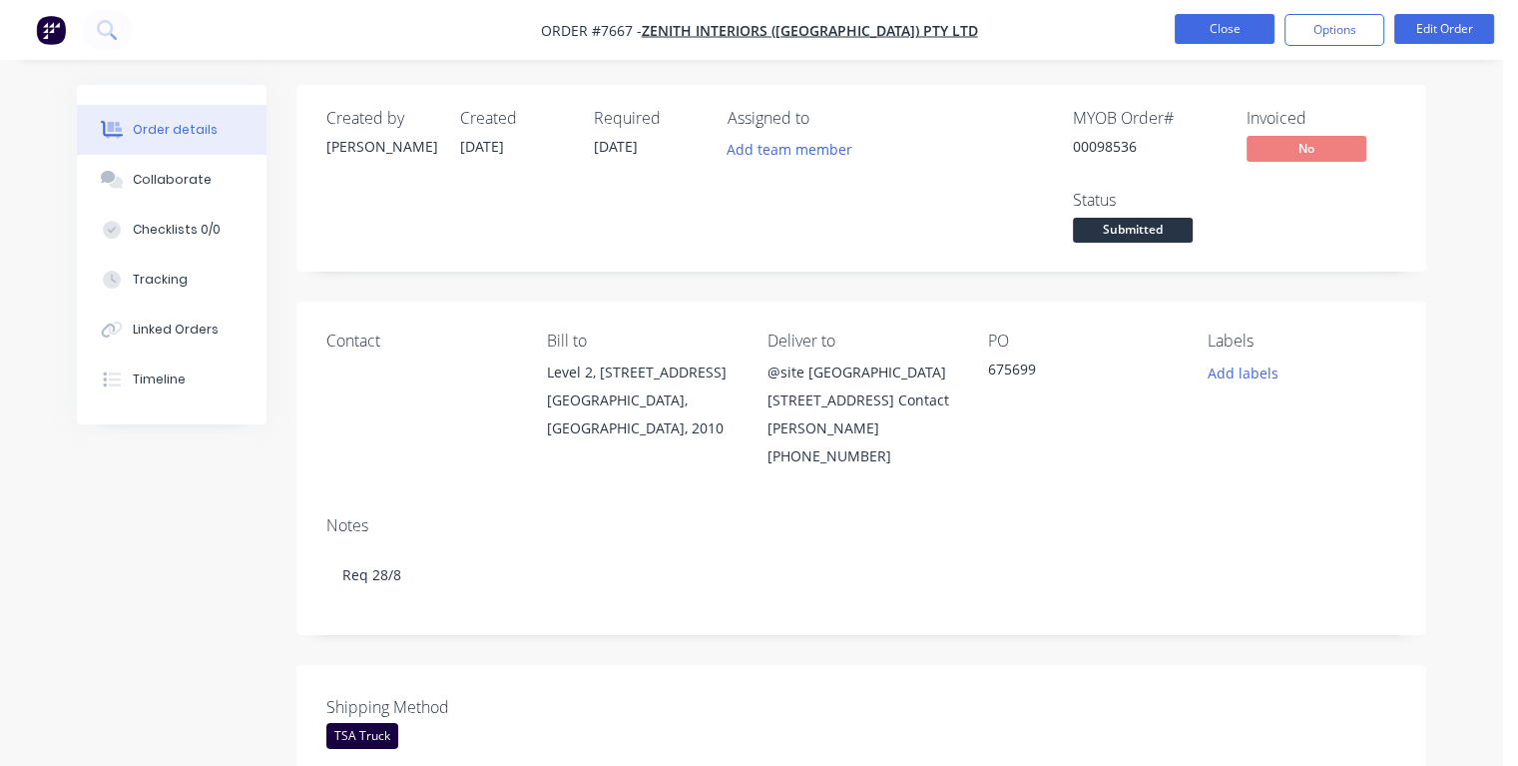
click at [1214, 24] on button "Close" at bounding box center [1225, 29] width 100 height 30
